Goal: Transaction & Acquisition: Purchase product/service

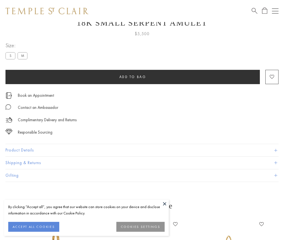
click at [133, 76] on span "Add to bag" at bounding box center [132, 76] width 27 height 5
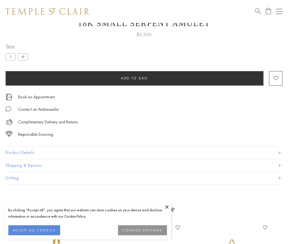
scroll to position [22, 0]
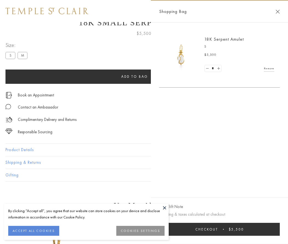
click at [220, 229] on button "Checkout $5,500" at bounding box center [219, 229] width 121 height 13
